Goal: Communication & Community: Connect with others

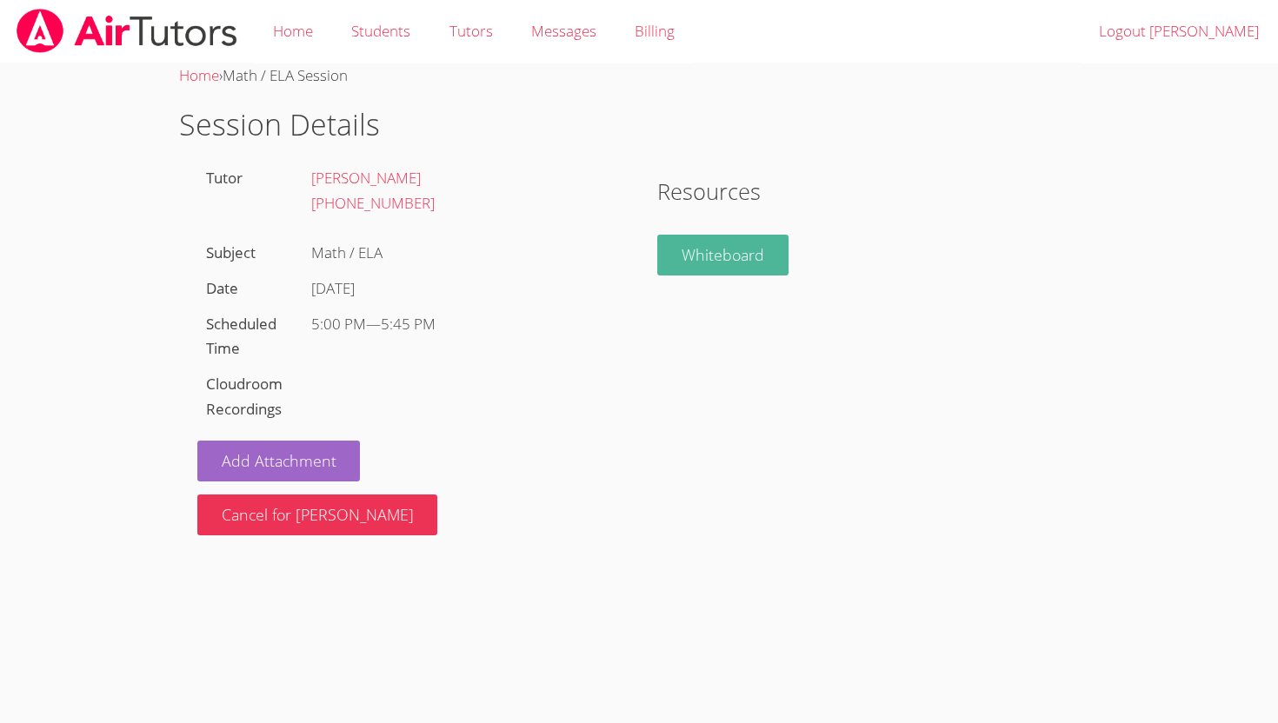
click at [694, 260] on link "Whiteboard" at bounding box center [722, 255] width 131 height 41
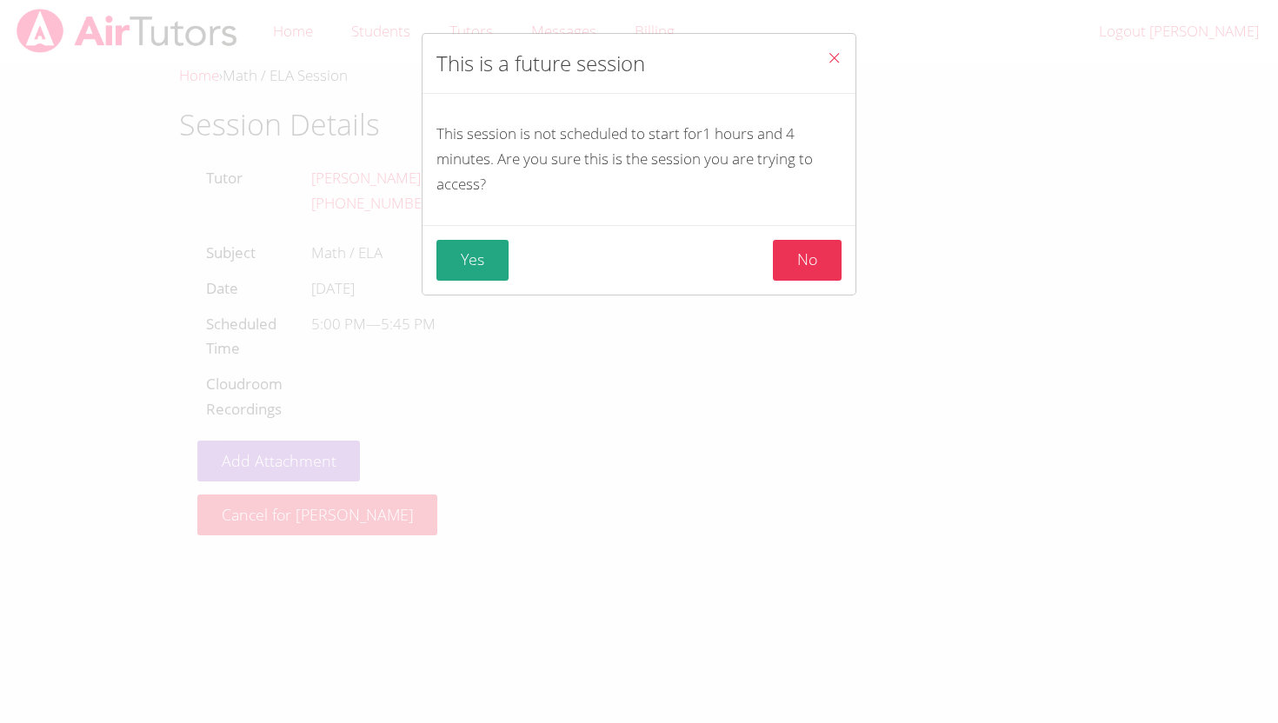
click at [833, 59] on icon "Close" at bounding box center [833, 57] width 15 height 15
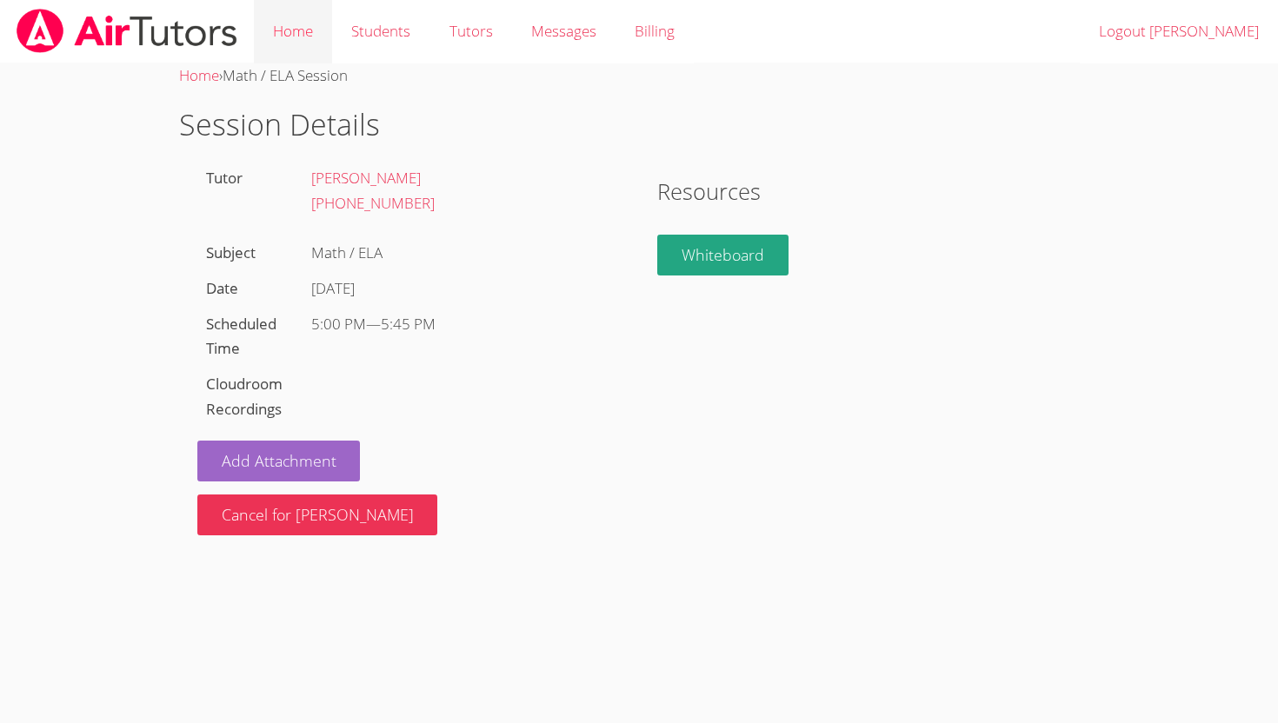
click at [291, 31] on link "Home" at bounding box center [293, 31] width 78 height 63
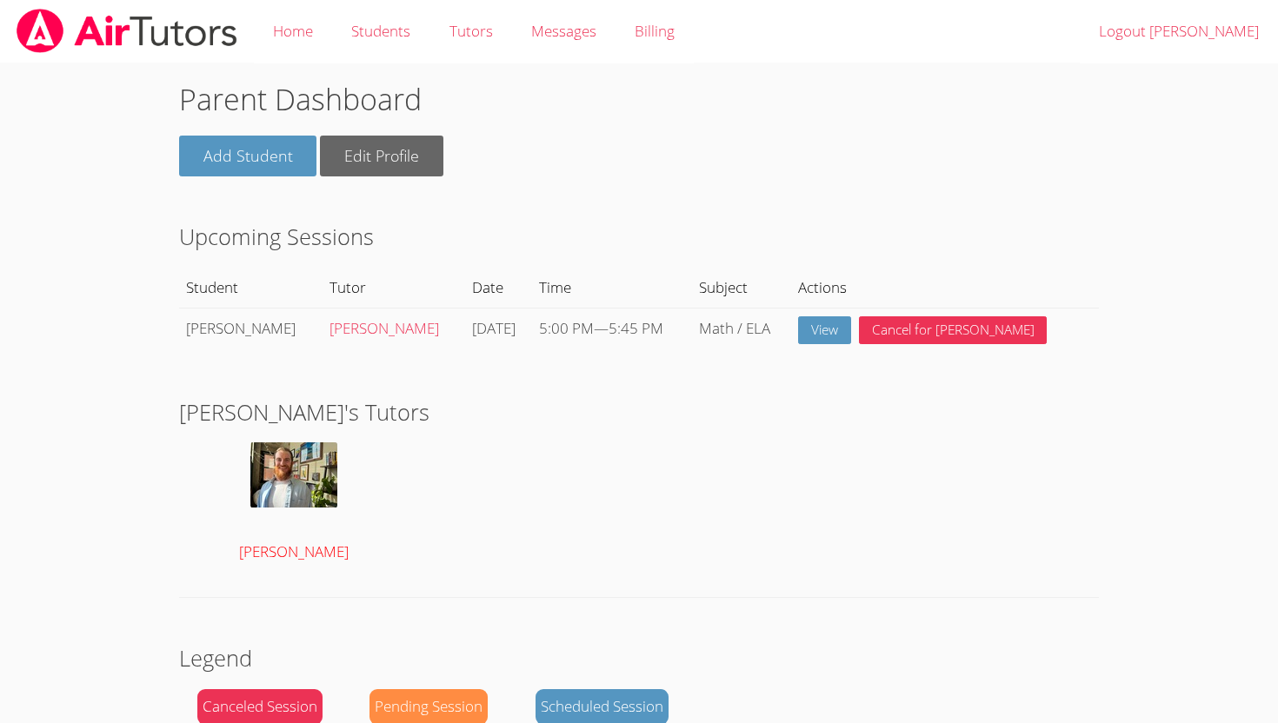
click at [299, 474] on img at bounding box center [293, 474] width 87 height 65
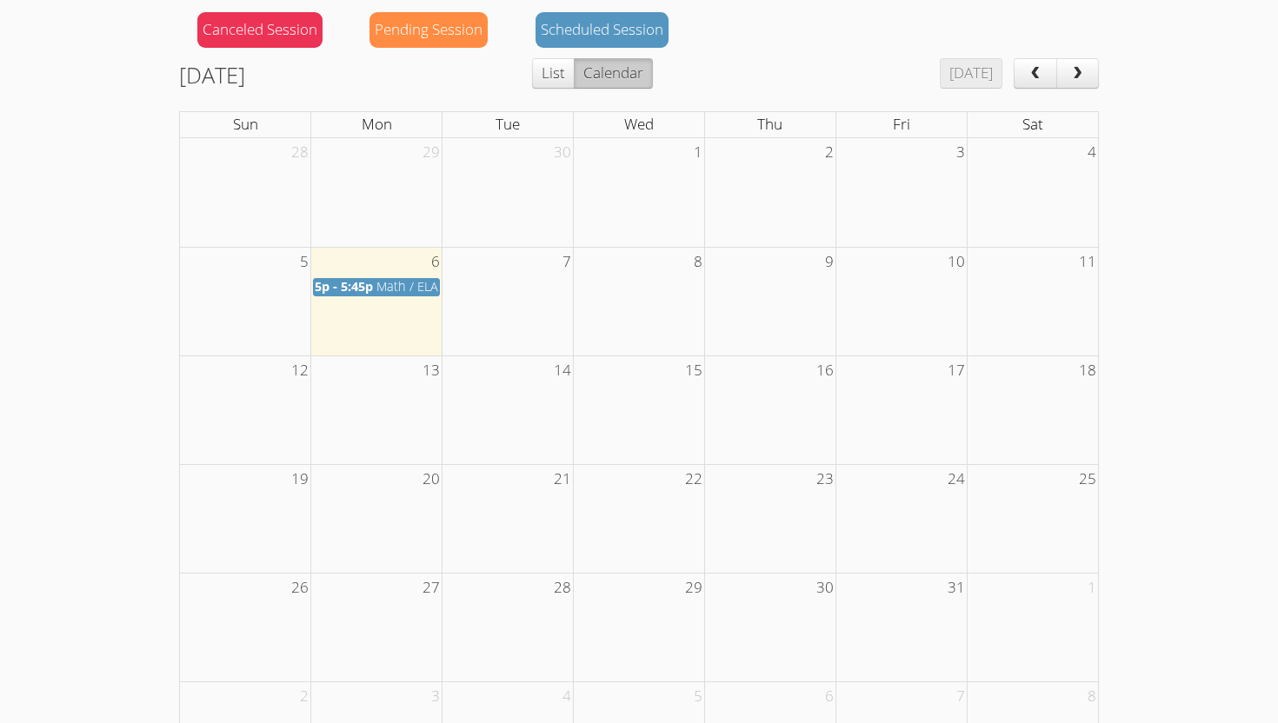
scroll to position [772, 0]
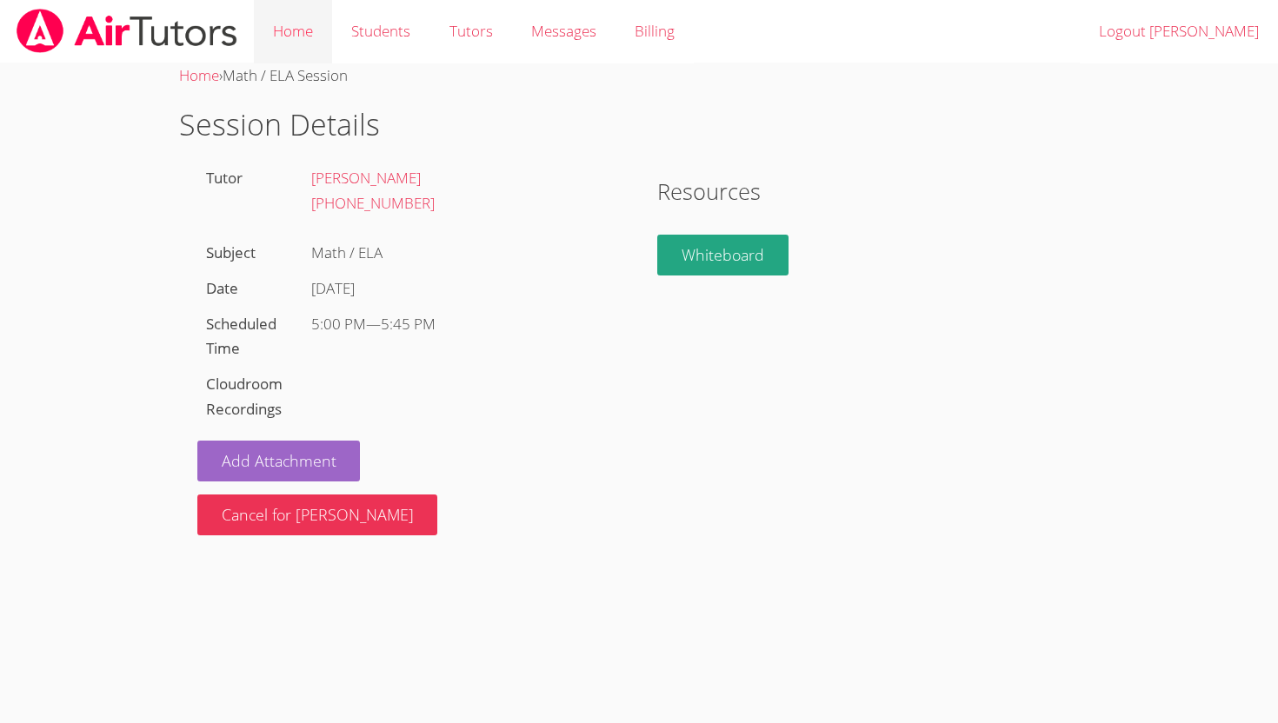
click at [315, 33] on link "Home" at bounding box center [293, 31] width 78 height 63
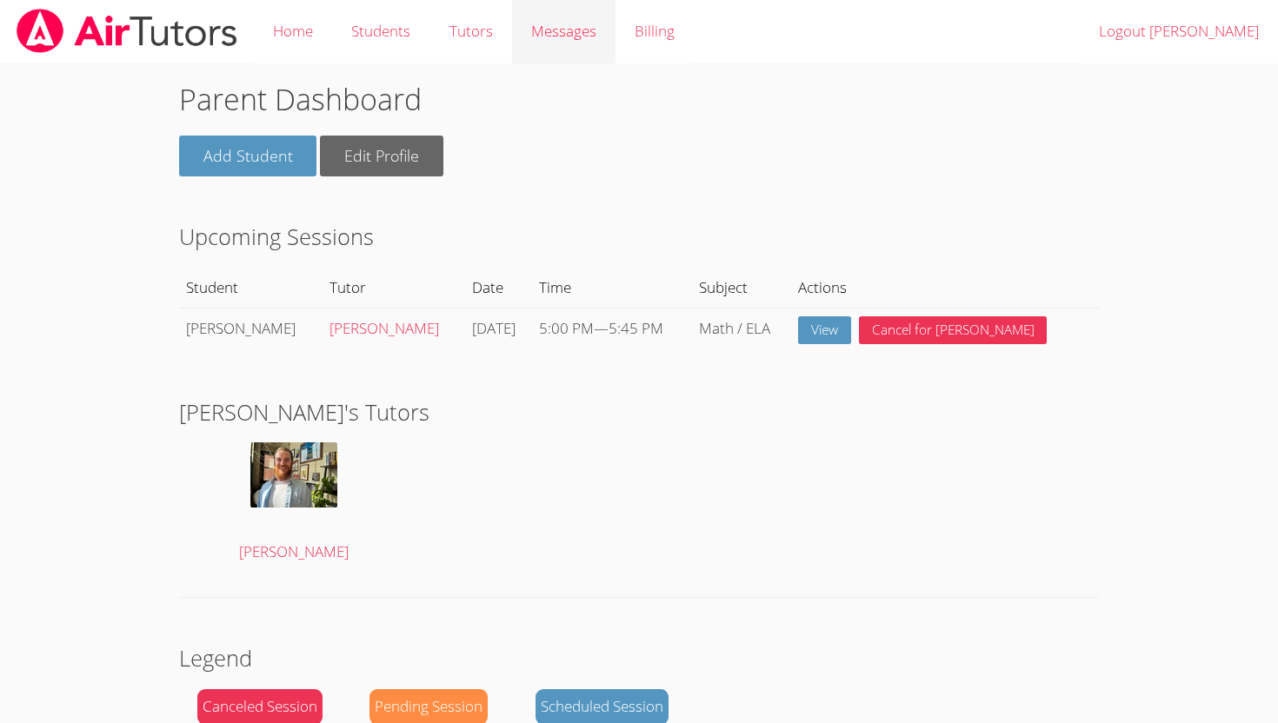
click at [576, 25] on span "Messages" at bounding box center [563, 31] width 65 height 20
click at [552, 26] on span "Messages" at bounding box center [563, 31] width 65 height 20
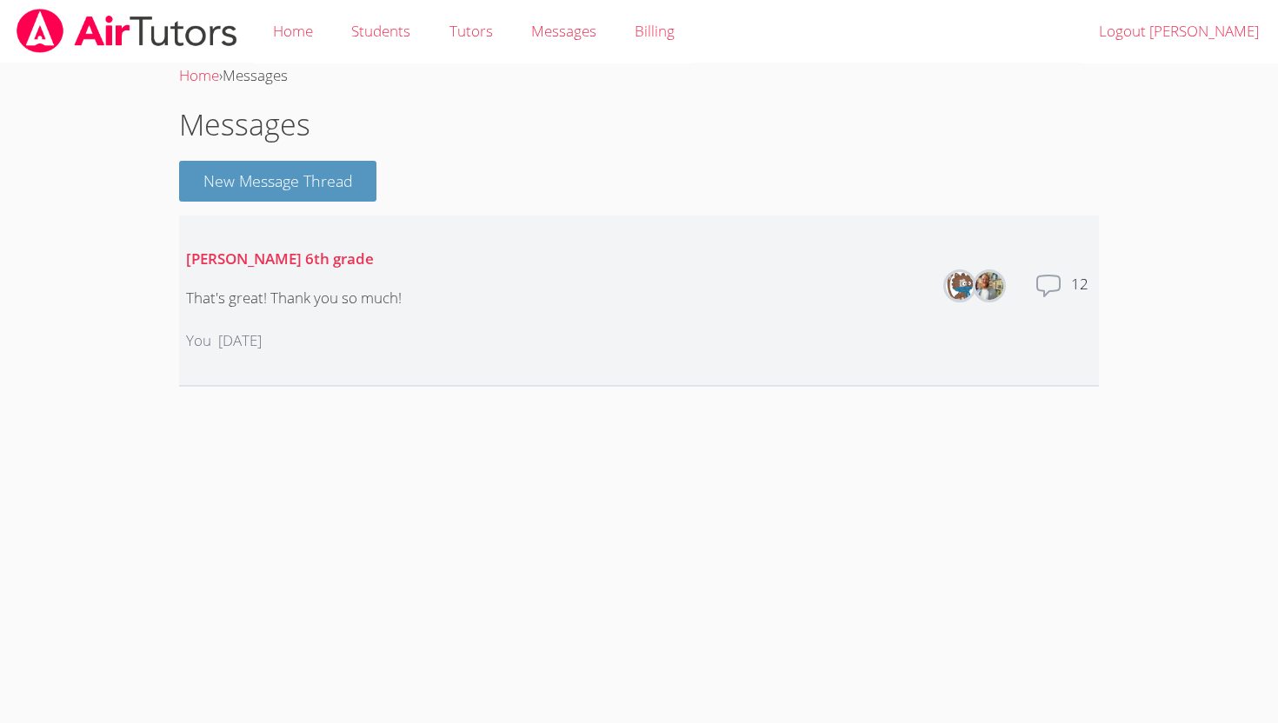
click at [282, 283] on div "[PERSON_NAME] 6th grade That's great! Thank you so much! You [DATE]" at bounding box center [294, 300] width 216 height 135
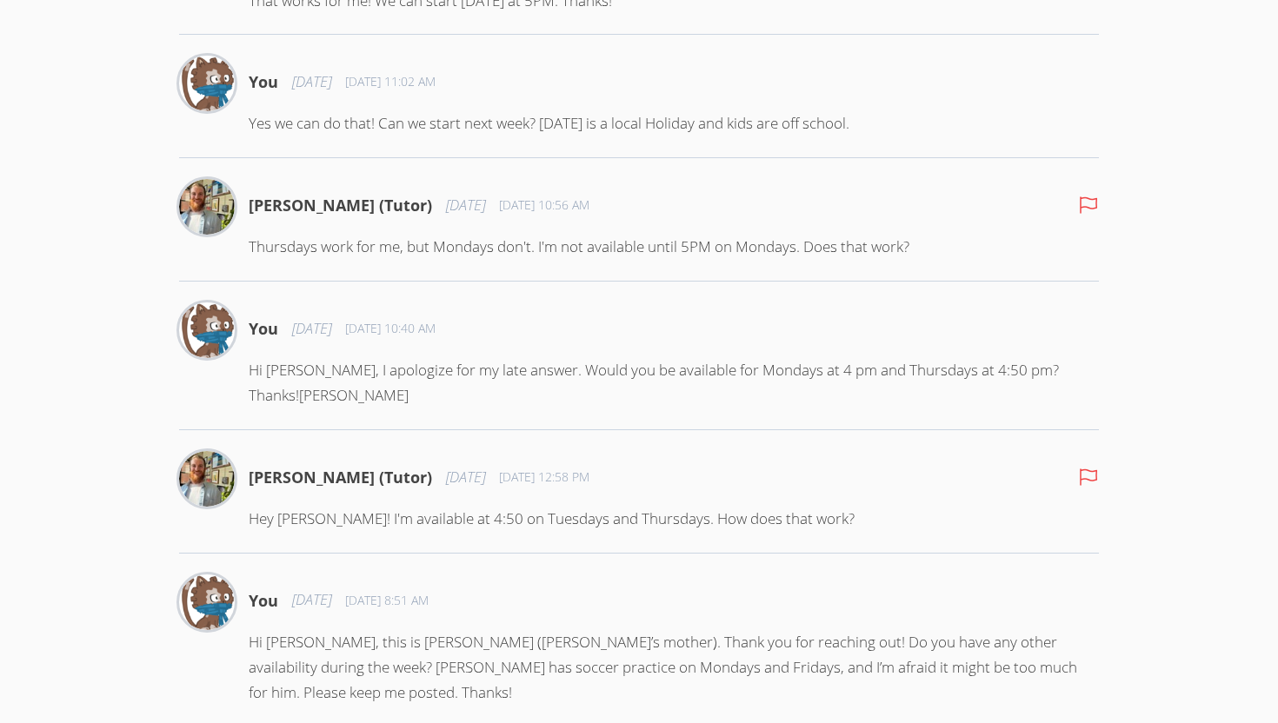
scroll to position [1577, 0]
